Goal: Task Accomplishment & Management: Complete application form

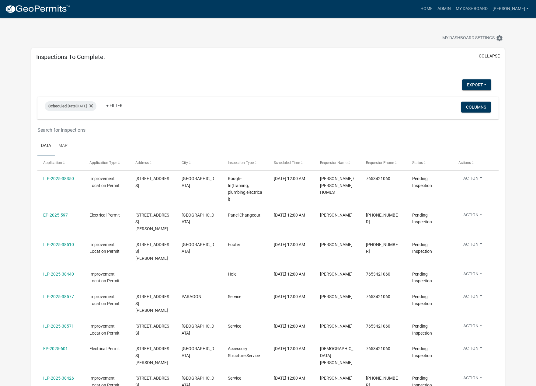
select select "1: 25"
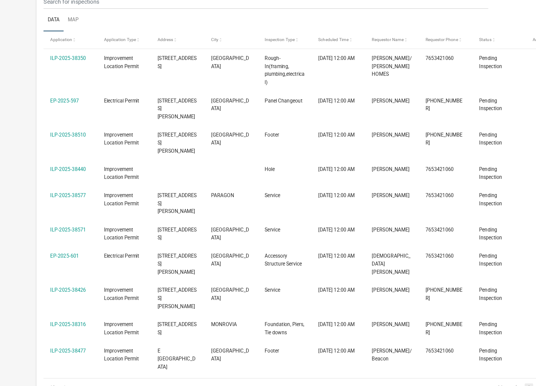
click at [60, 103] on link "ILP-2025-38350" at bounding box center [58, 103] width 31 height 5
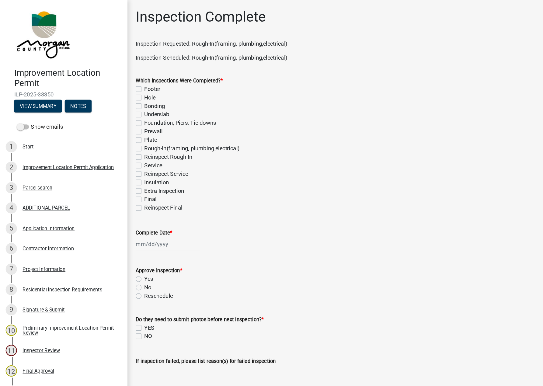
click at [124, 128] on label "Rough-In(framing, plumbing,electrical)" at bounding box center [165, 127] width 82 height 7
click at [124, 128] on input "Rough-In(framing, plumbing,electrical)" at bounding box center [126, 126] width 4 height 4
checkbox input "true"
checkbox input "false"
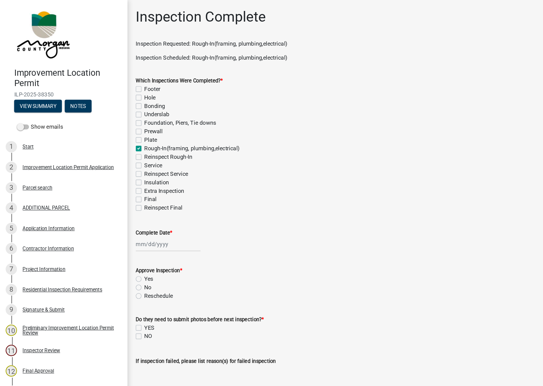
checkbox input "false"
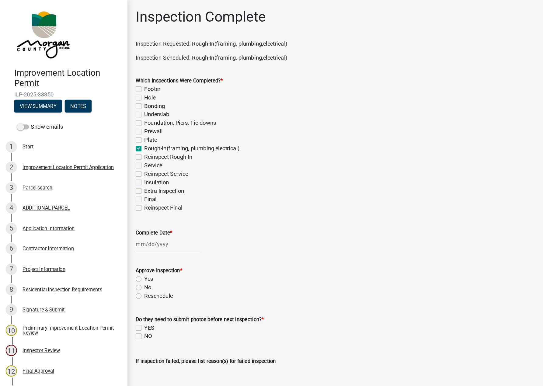
checkbox input "true"
checkbox input "false"
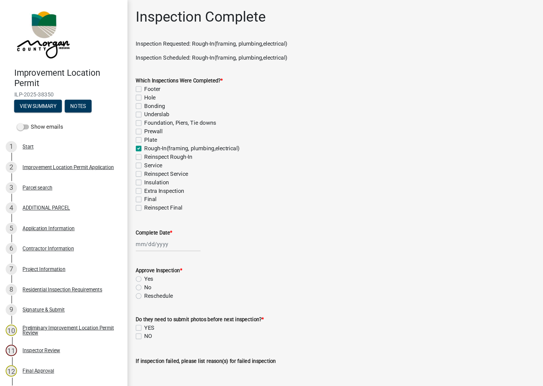
checkbox input "false"
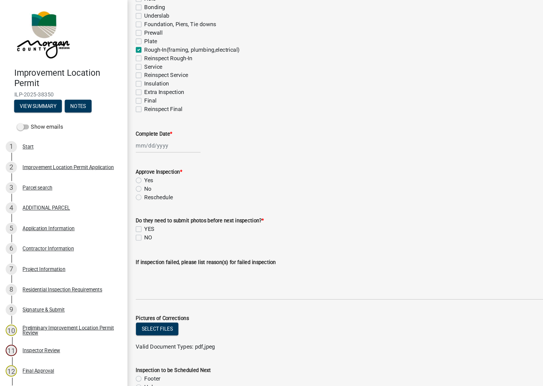
scroll to position [87, 0]
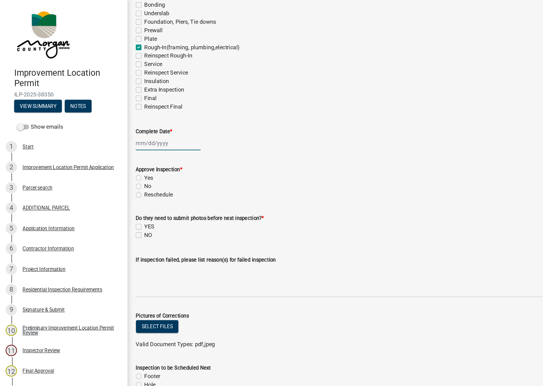
click at [131, 122] on div at bounding box center [145, 123] width 56 height 12
select select "9"
select select "2025"
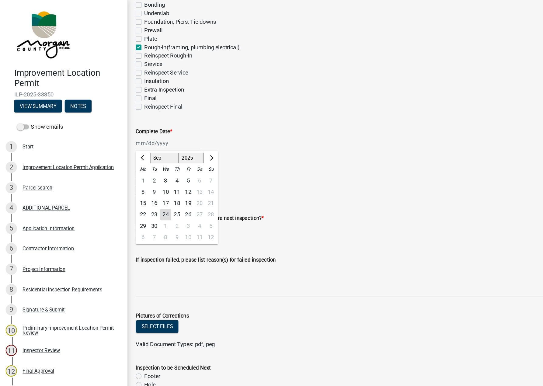
click at [140, 186] on div "24" at bounding box center [142, 185] width 10 height 10
type input "[DATE]"
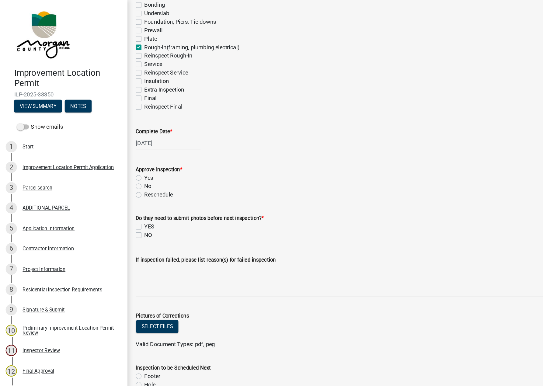
click at [124, 155] on label "Yes" at bounding box center [128, 152] width 8 height 7
click at [124, 153] on input "Yes" at bounding box center [126, 151] width 4 height 4
radio input "true"
click at [124, 204] on label "NO" at bounding box center [127, 202] width 7 height 7
click at [124, 203] on input "NO" at bounding box center [126, 201] width 4 height 4
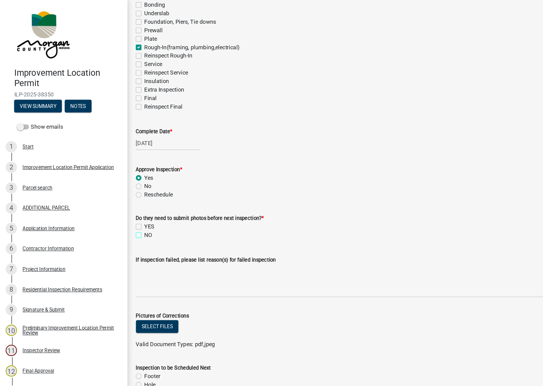
checkbox input "true"
checkbox input "false"
checkbox input "true"
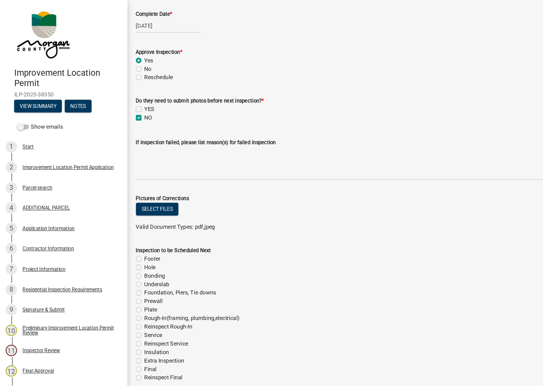
scroll to position [227, 0]
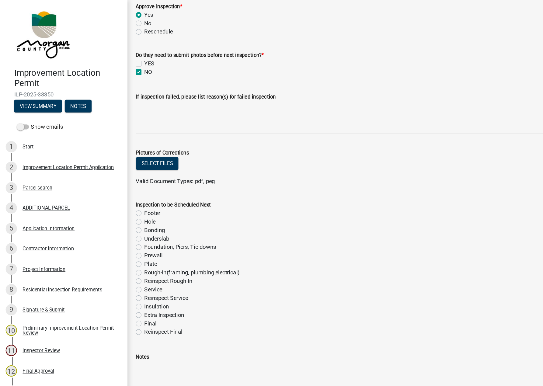
click at [124, 249] on label "Service" at bounding box center [132, 248] width 16 height 7
click at [124, 249] on input "Service" at bounding box center [126, 247] width 4 height 4
radio input "true"
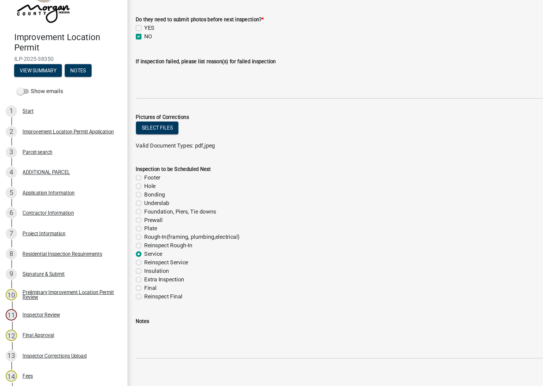
scroll to position [0, 0]
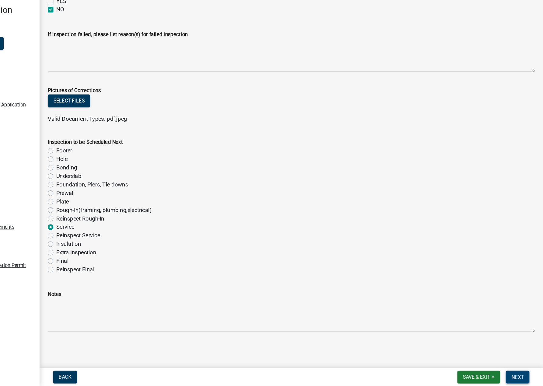
click at [520, 378] on span "Next" at bounding box center [521, 378] width 11 height 5
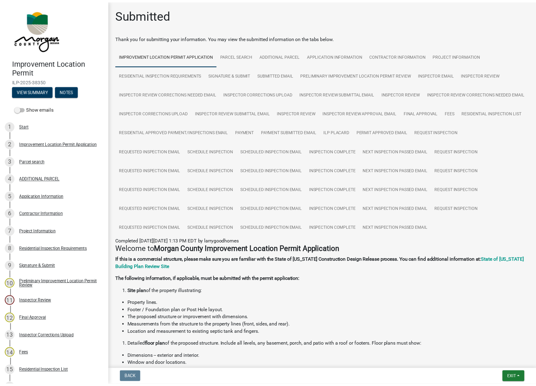
scroll to position [68, 0]
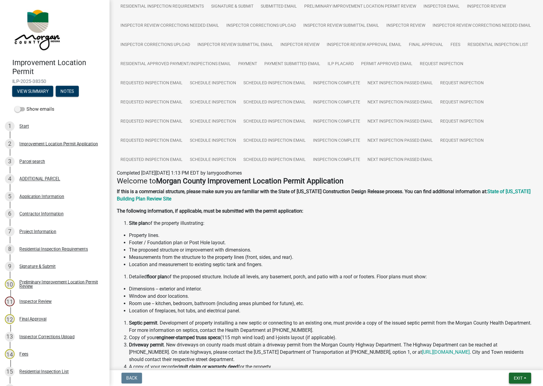
click at [516, 376] on span "Exit" at bounding box center [518, 378] width 9 height 5
click at [502, 363] on button "Save & Exit" at bounding box center [506, 362] width 49 height 15
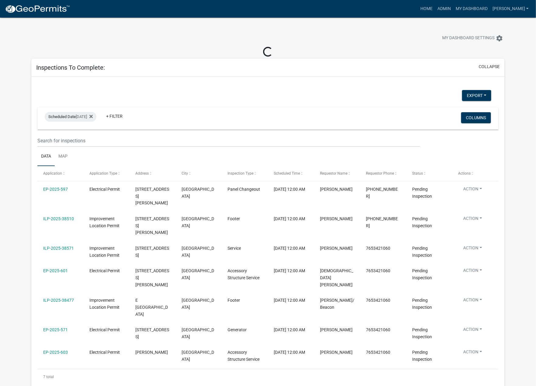
select select "1: 25"
